Goal: Communication & Community: Participate in discussion

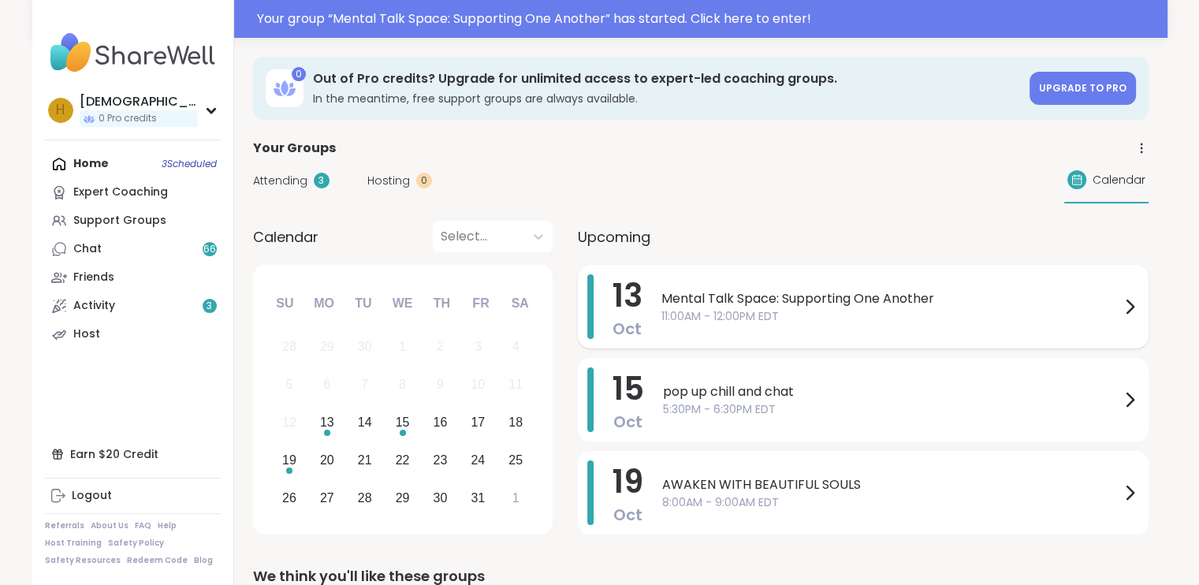
click at [870, 320] on span "11:00AM - 12:00PM EDT" at bounding box center [890, 316] width 459 height 17
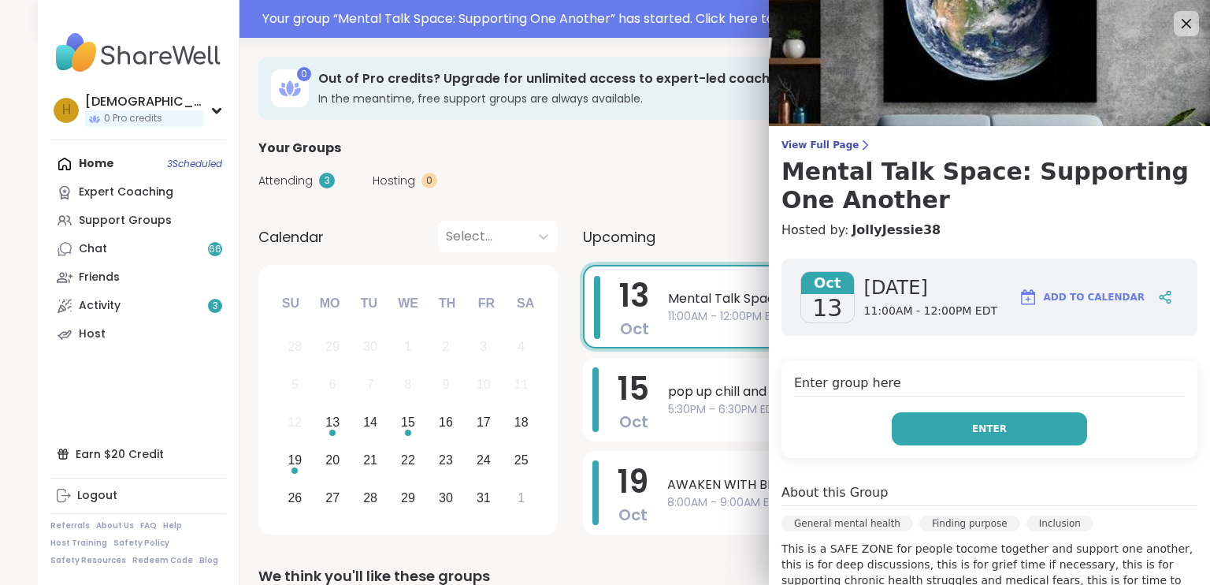
click at [905, 416] on button "Enter" at bounding box center [989, 428] width 195 height 33
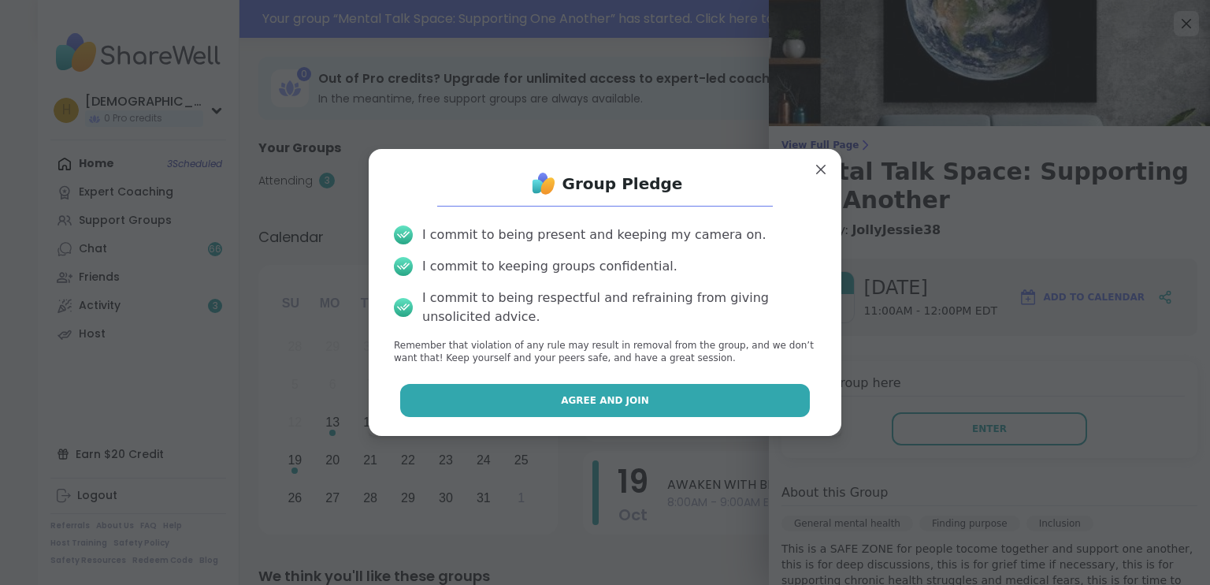
click at [766, 401] on button "Agree and Join" at bounding box center [605, 400] width 411 height 33
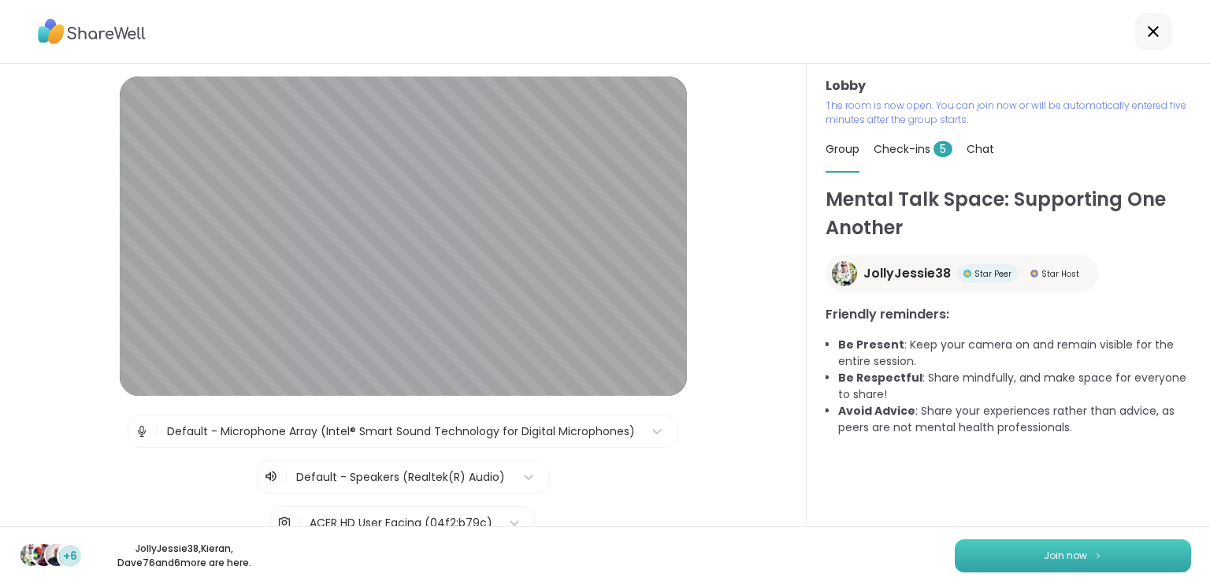
click at [962, 556] on button "Join now" at bounding box center [1073, 555] width 236 height 33
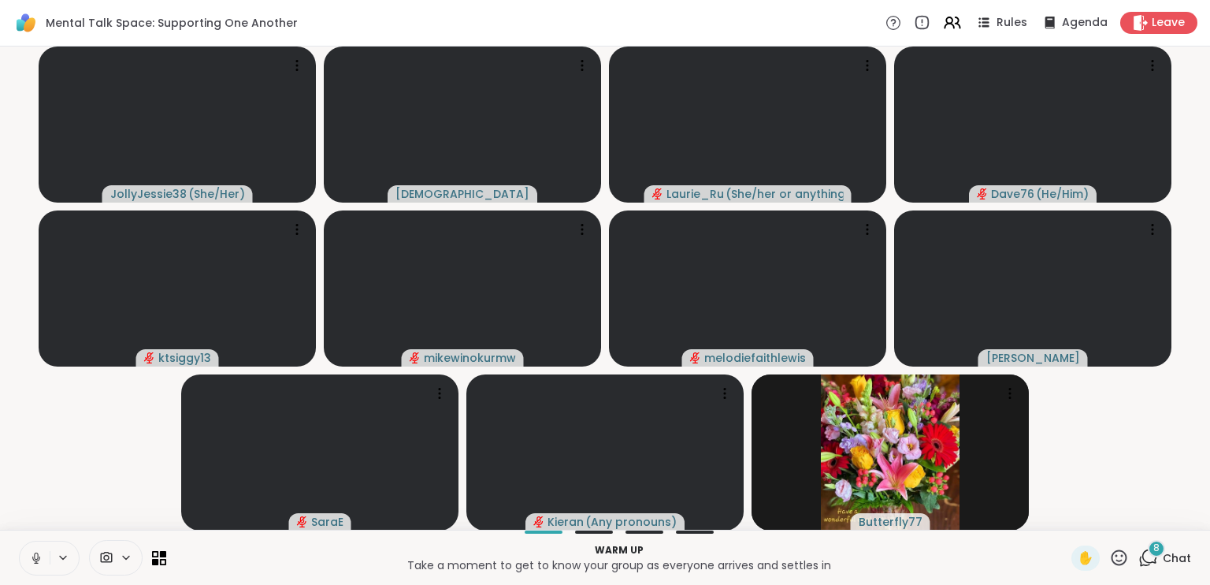
click at [35, 551] on icon at bounding box center [36, 558] width 14 height 14
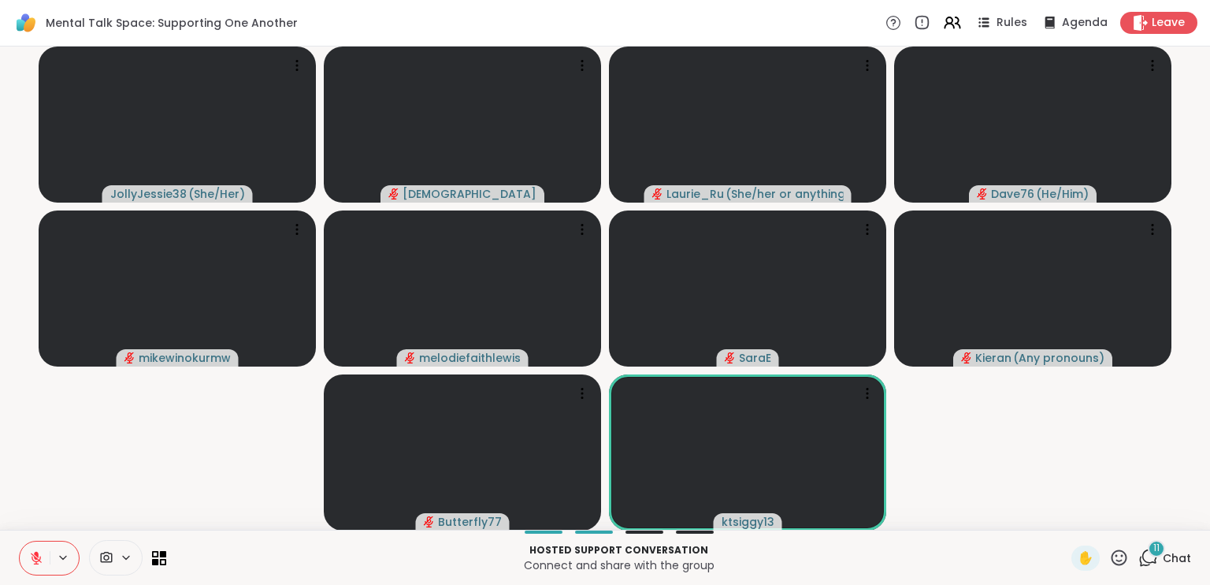
click at [30, 554] on icon at bounding box center [36, 558] width 14 height 14
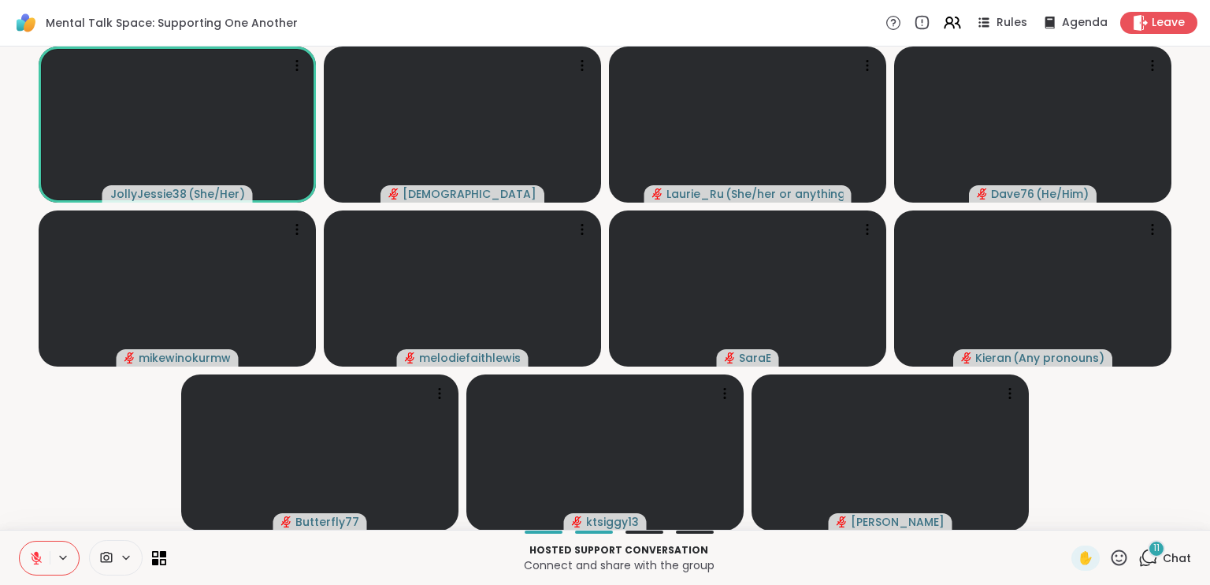
click at [37, 557] on icon at bounding box center [36, 558] width 14 height 14
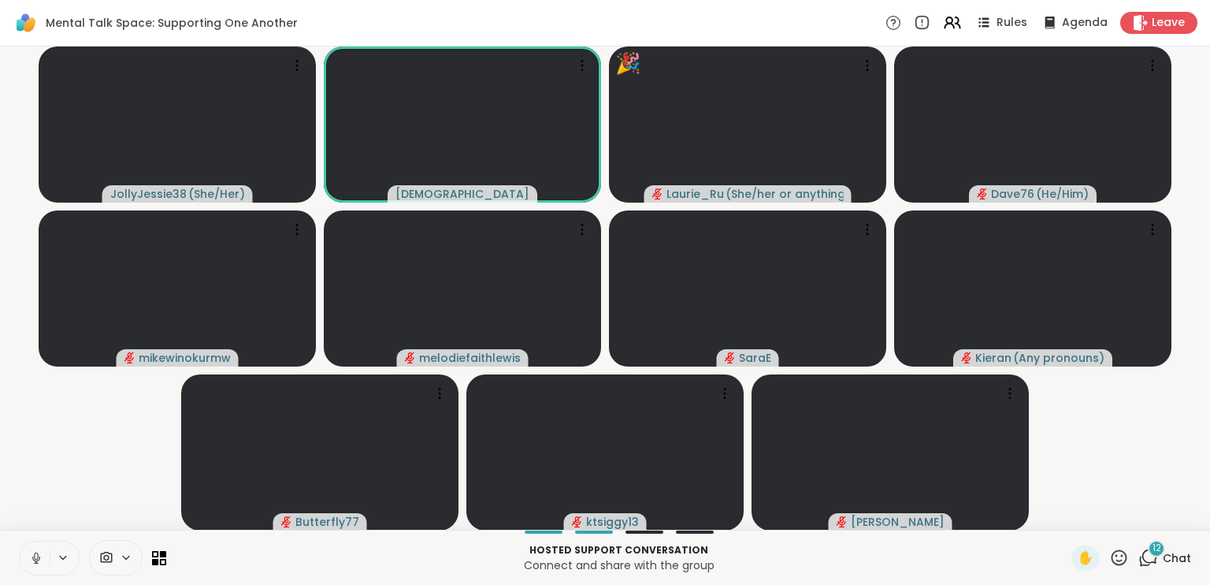
click at [43, 559] on icon at bounding box center [36, 558] width 14 height 14
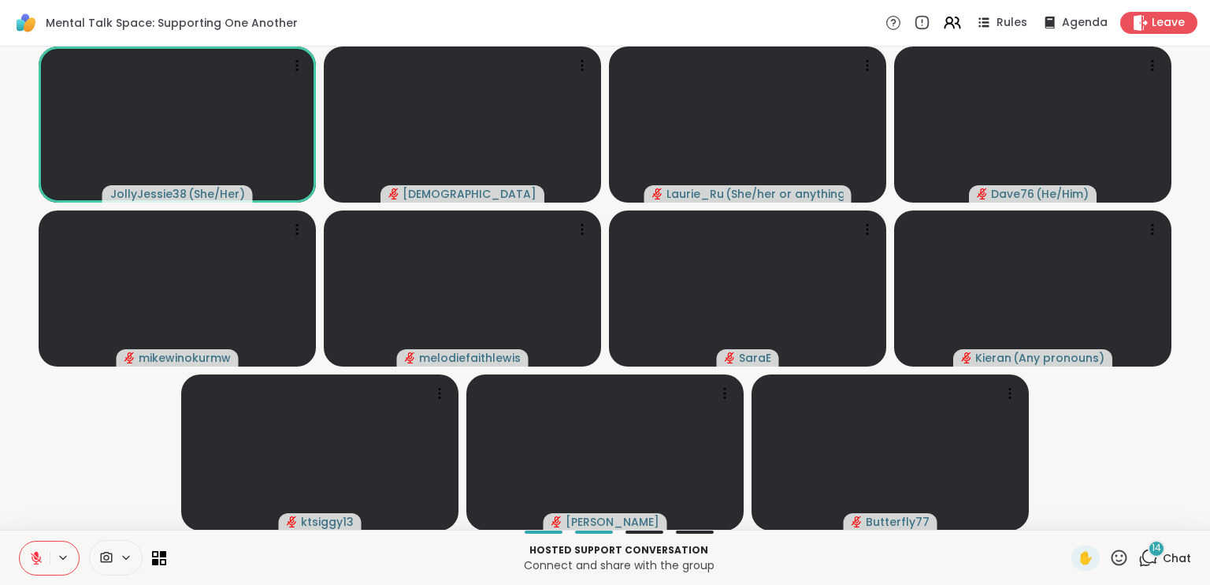
click at [43, 559] on icon at bounding box center [36, 558] width 14 height 14
click at [46, 557] on button at bounding box center [35, 557] width 30 height 33
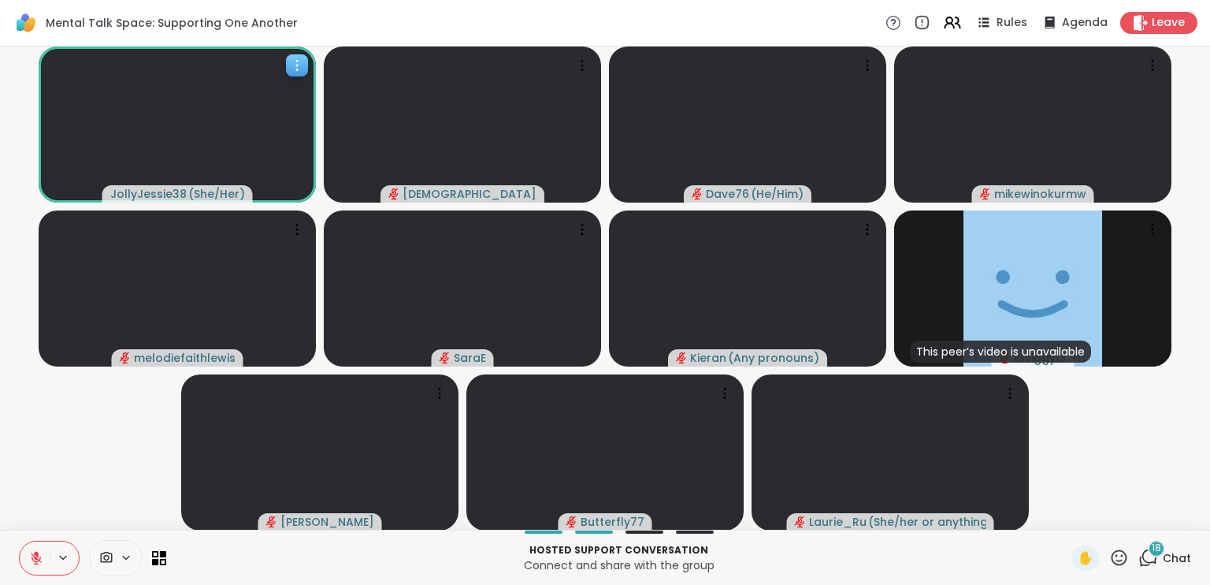
click at [300, 68] on icon at bounding box center [297, 66] width 16 height 16
click at [281, 79] on div "View Profile" at bounding box center [241, 80] width 118 height 25
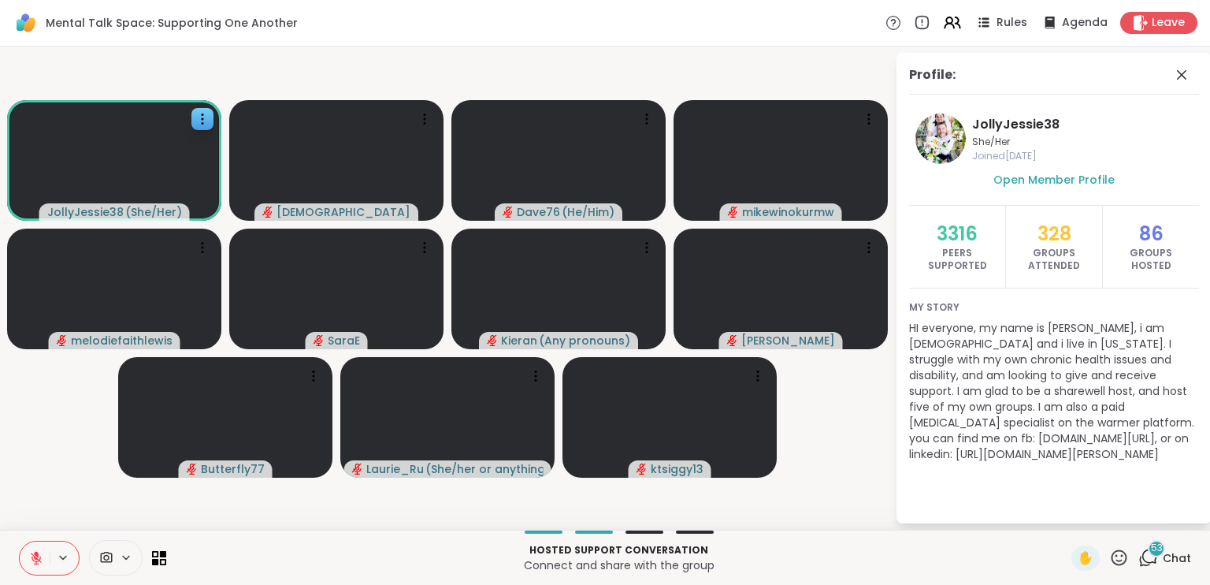
click at [35, 557] on icon at bounding box center [36, 557] width 11 height 11
click at [1188, 74] on icon at bounding box center [1182, 74] width 19 height 19
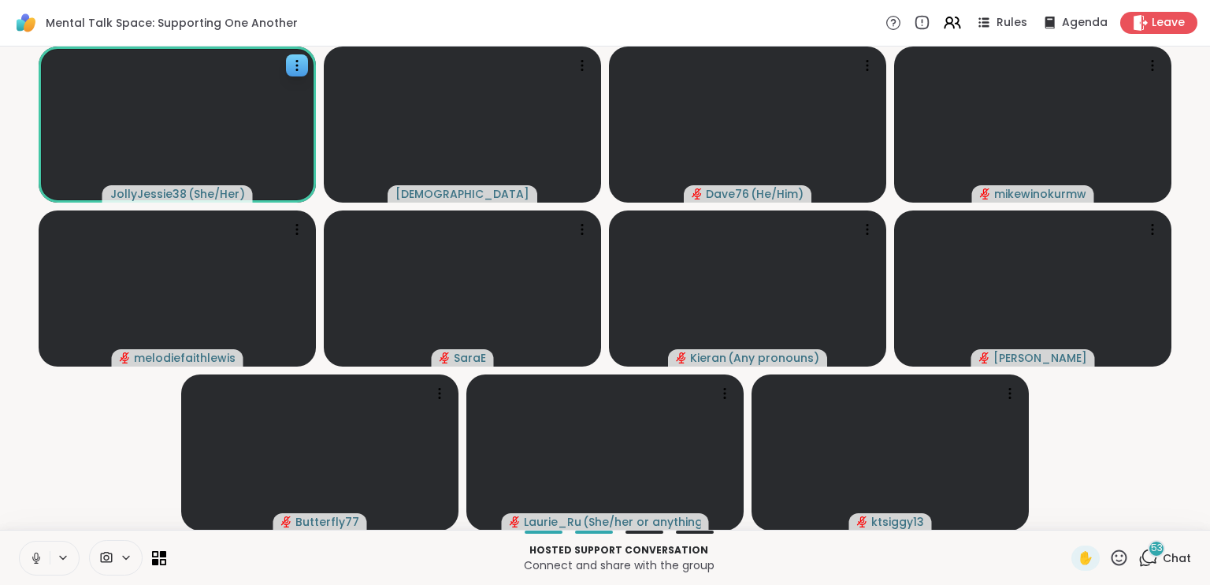
click at [1148, 557] on div "53" at bounding box center [1156, 548] width 17 height 17
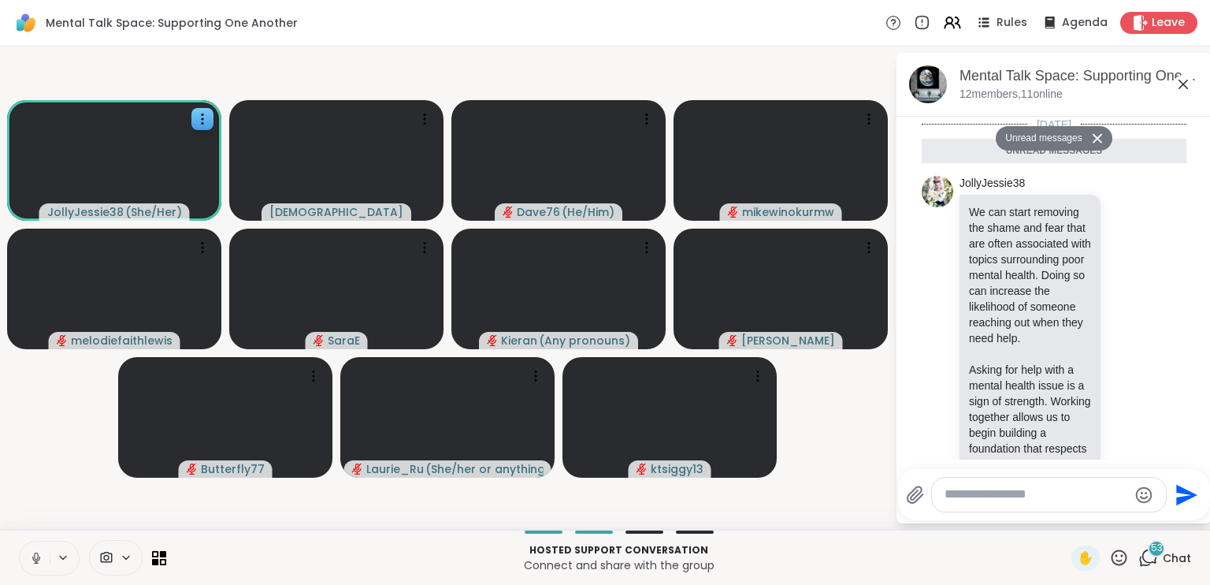
scroll to position [14383, 0]
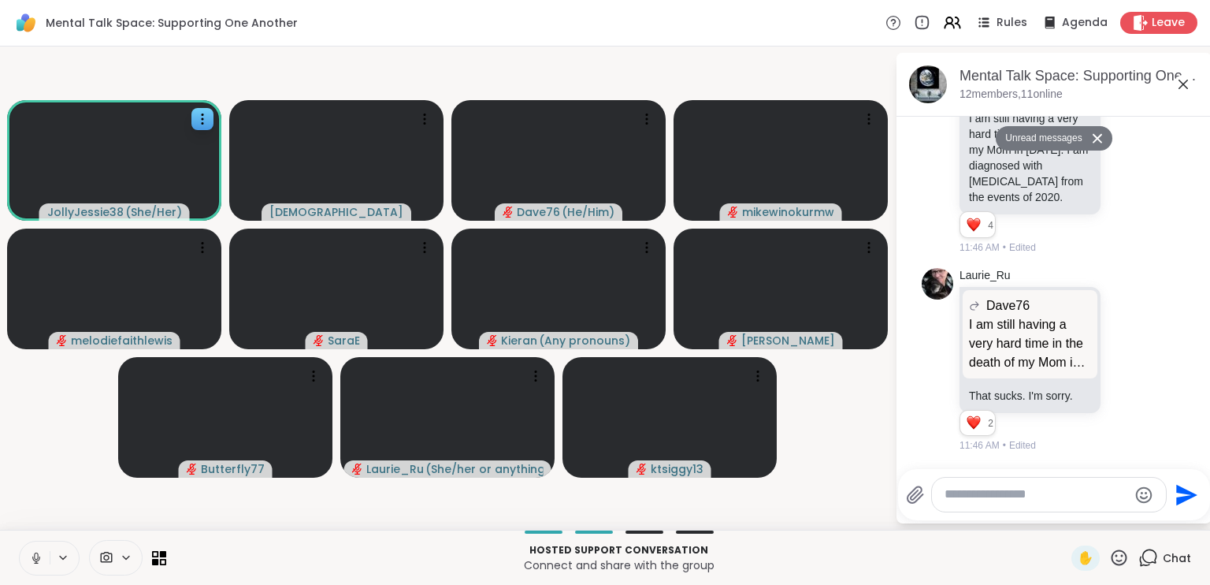
click at [998, 497] on textarea "Type your message" at bounding box center [1037, 494] width 184 height 17
type textarea "*********"
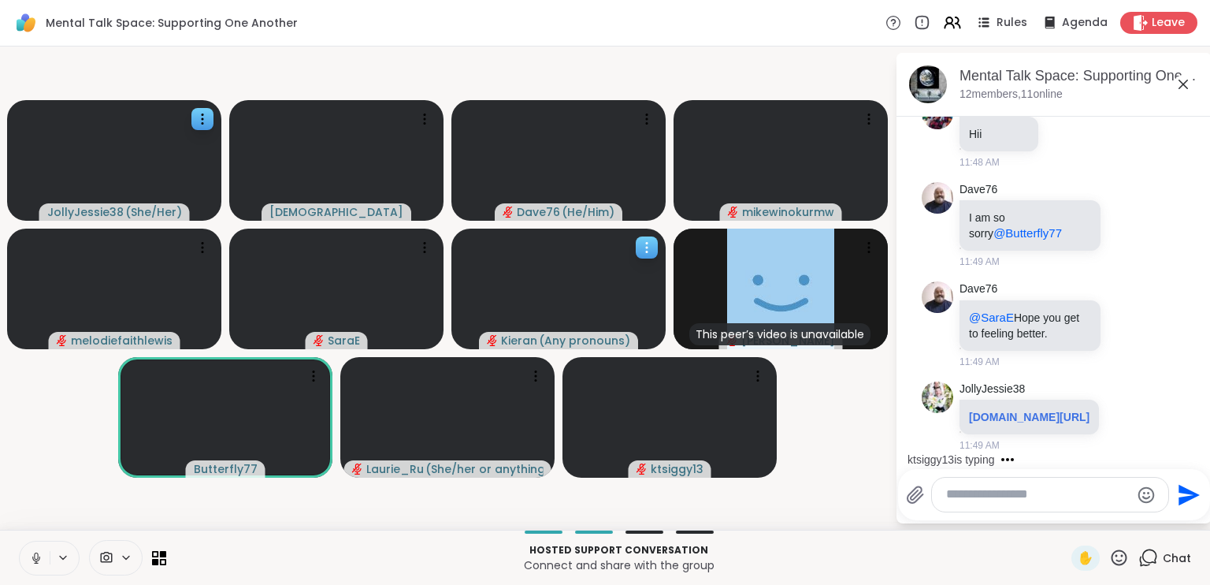
scroll to position [14843, 0]
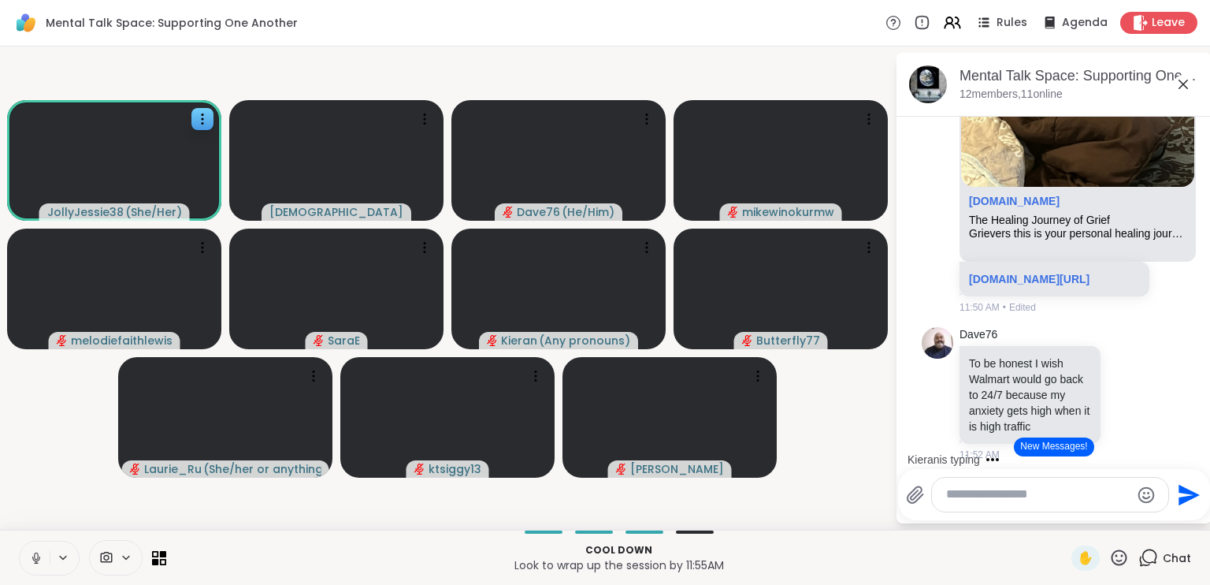
click at [39, 552] on icon at bounding box center [36, 558] width 14 height 14
click at [973, 492] on textarea "Type your message" at bounding box center [1038, 494] width 184 height 17
type textarea "**********"
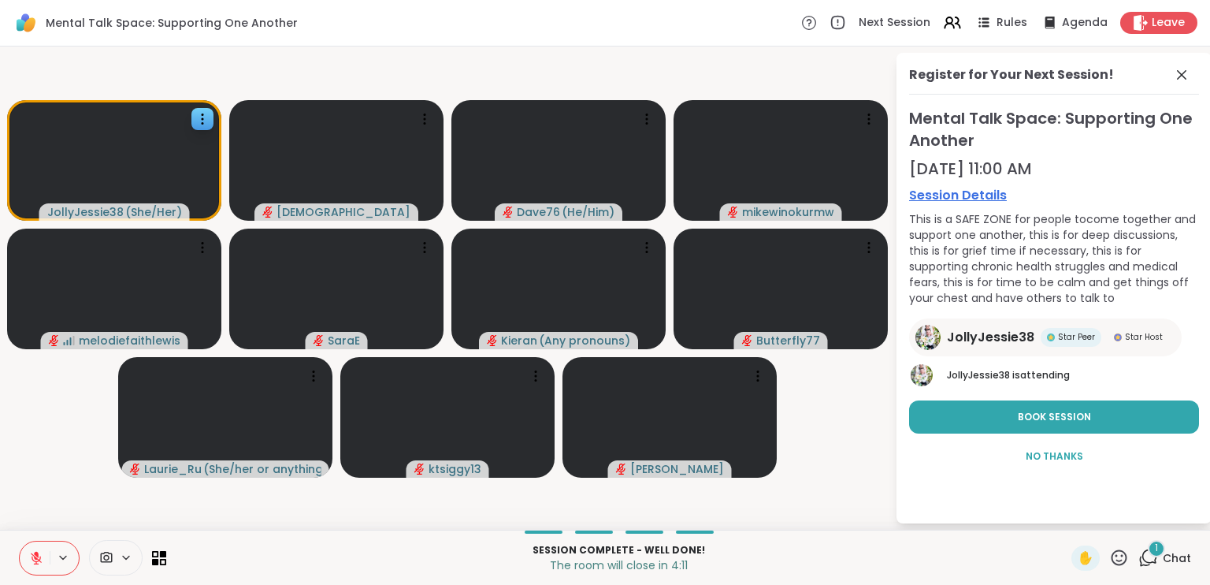
click at [75, 541] on div at bounding box center [49, 558] width 61 height 35
click at [31, 550] on button at bounding box center [35, 557] width 30 height 33
click at [42, 556] on icon at bounding box center [36, 558] width 14 height 14
click at [38, 553] on icon at bounding box center [36, 558] width 14 height 14
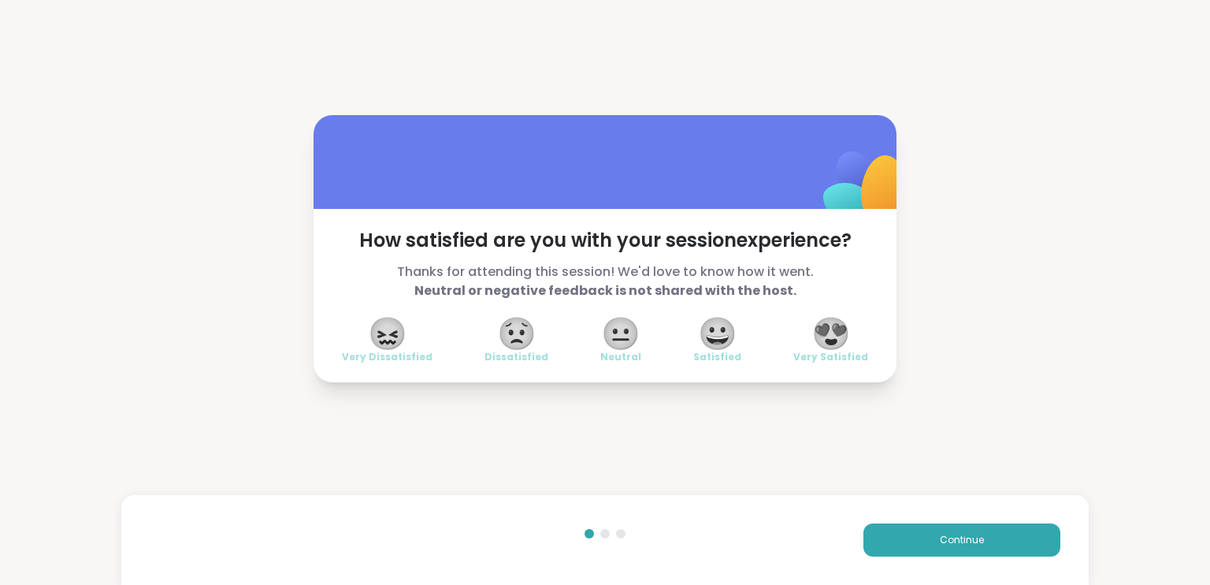
click at [610, 344] on span "😐" at bounding box center [620, 333] width 39 height 28
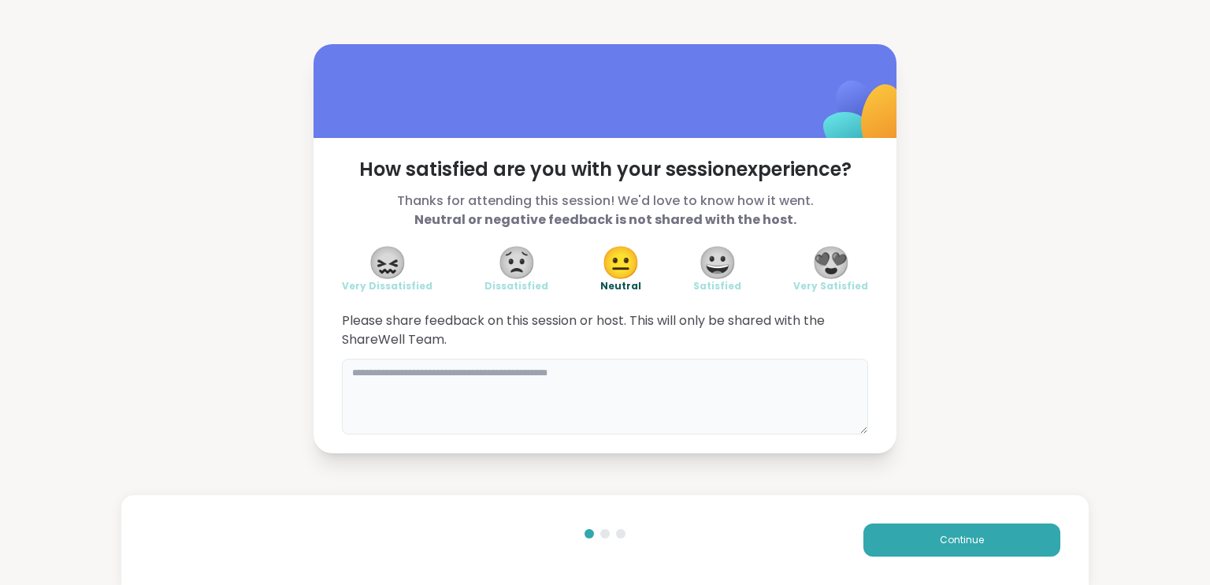
click at [588, 381] on textarea at bounding box center [605, 397] width 526 height 76
type textarea "**********"
click at [946, 537] on span "Continue" at bounding box center [962, 540] width 44 height 14
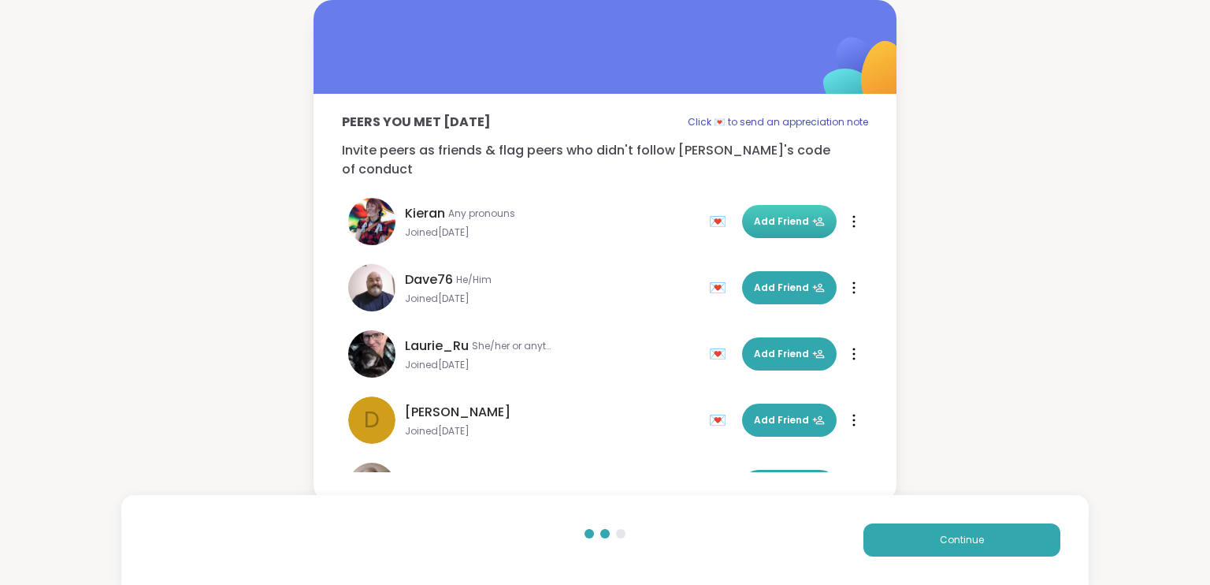
click at [754, 214] on span "Add Friend" at bounding box center [789, 221] width 71 height 14
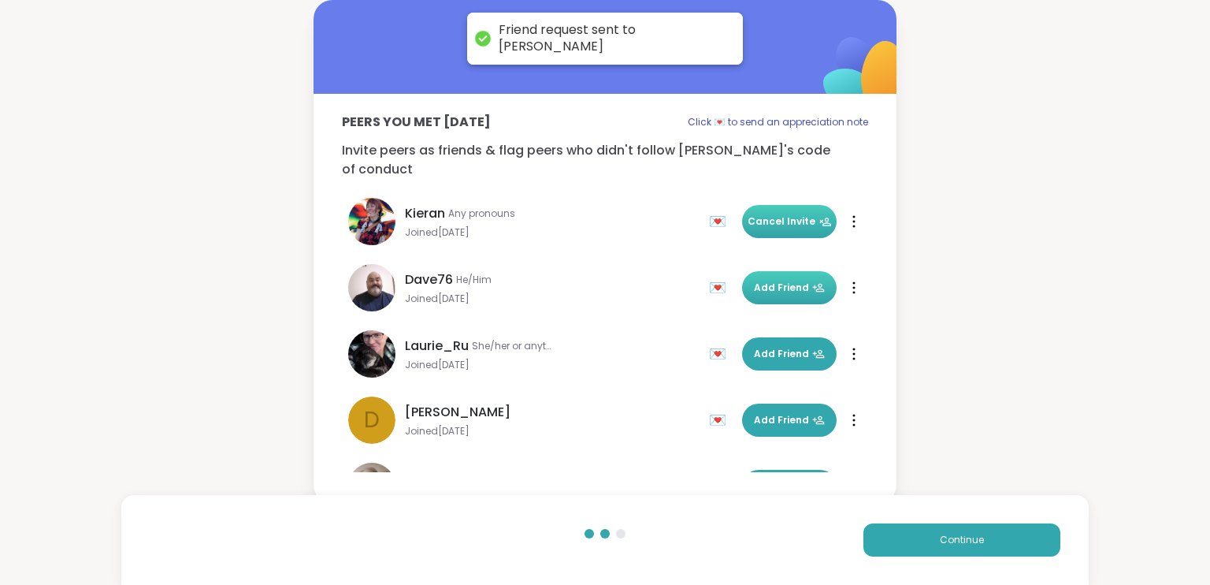
click at [756, 271] on button "Add Friend" at bounding box center [789, 287] width 95 height 33
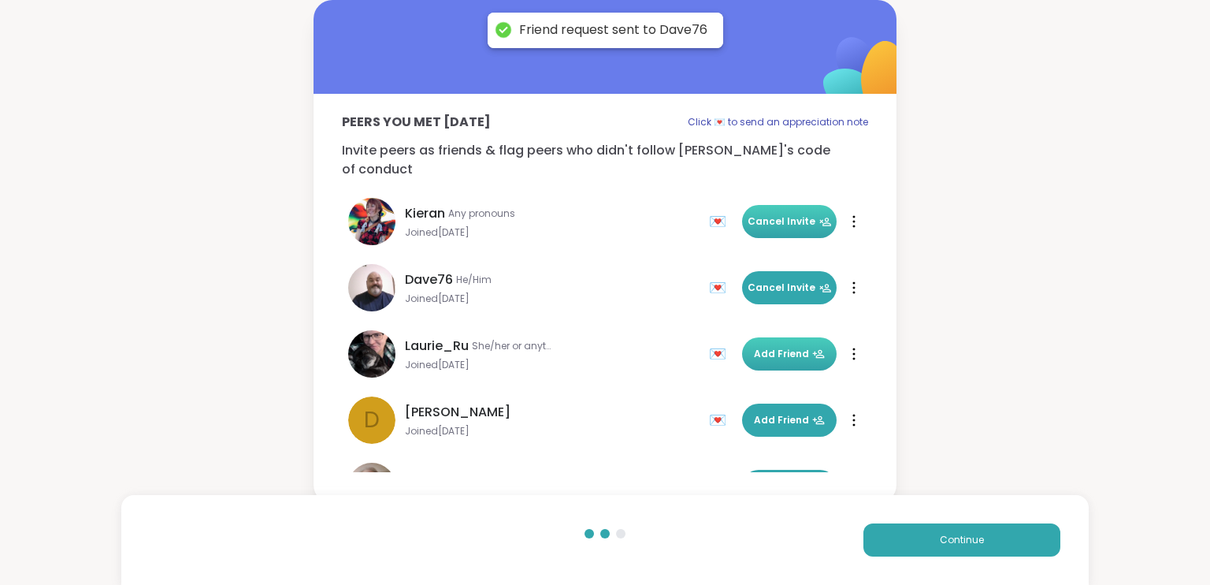
click at [754, 347] on span "Add Friend" at bounding box center [789, 354] width 71 height 14
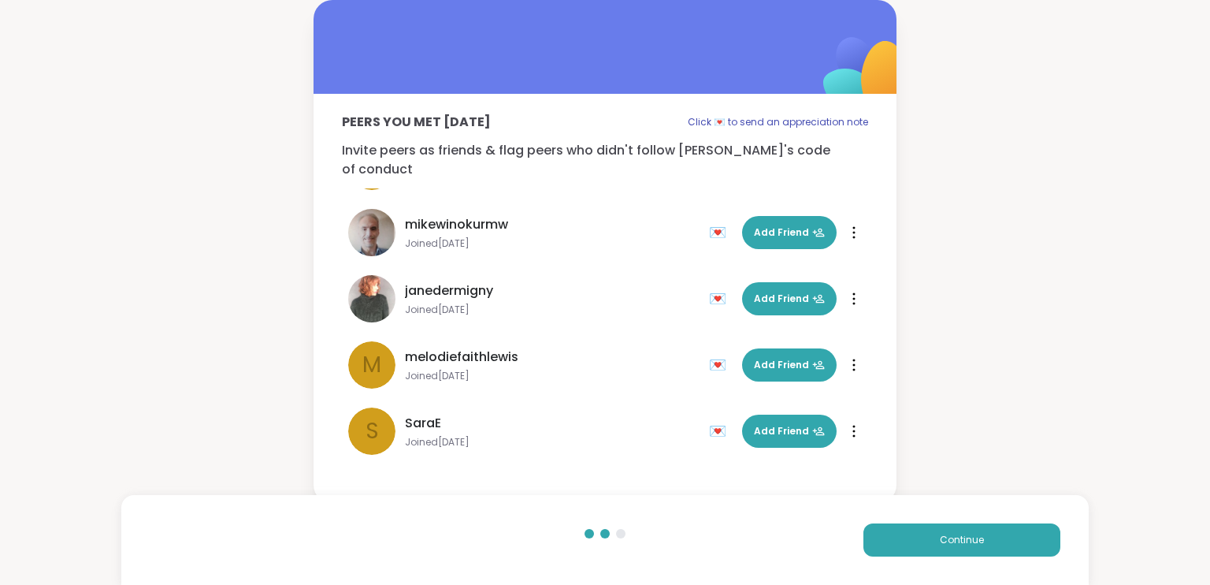
scroll to position [241, 0]
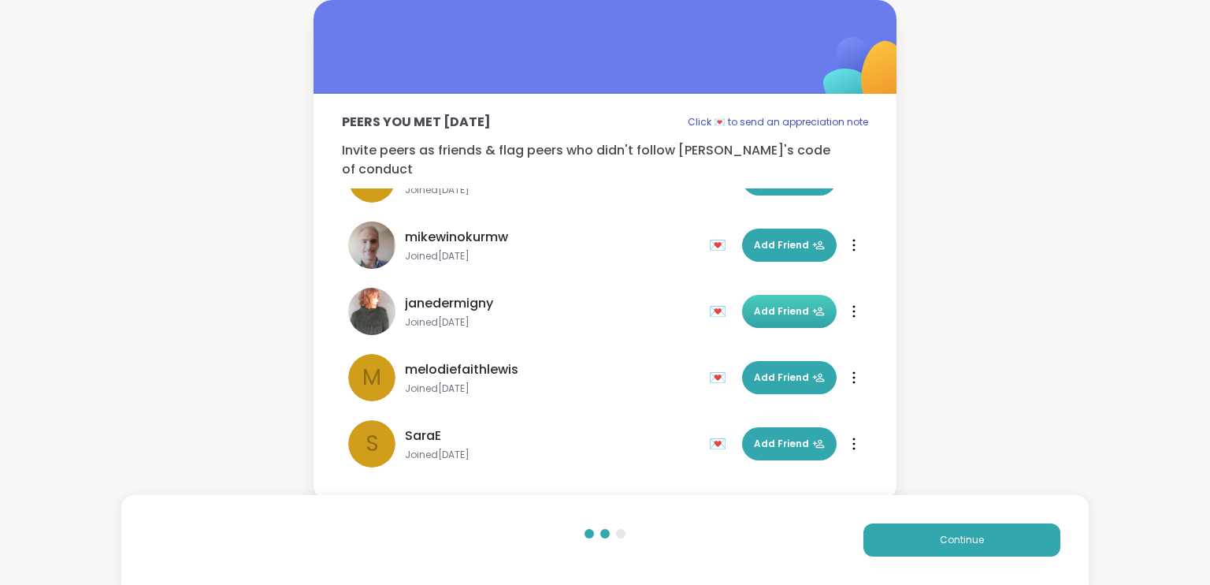
click at [764, 304] on span "Add Friend" at bounding box center [789, 311] width 71 height 14
click at [765, 229] on button "Add Friend" at bounding box center [789, 245] width 95 height 33
click at [958, 65] on div "Peers you met [DATE] Click 💌 to send an appreciation note Invite peers as frien…" at bounding box center [605, 252] width 1210 height 504
